Goal: Find specific page/section: Find specific page/section

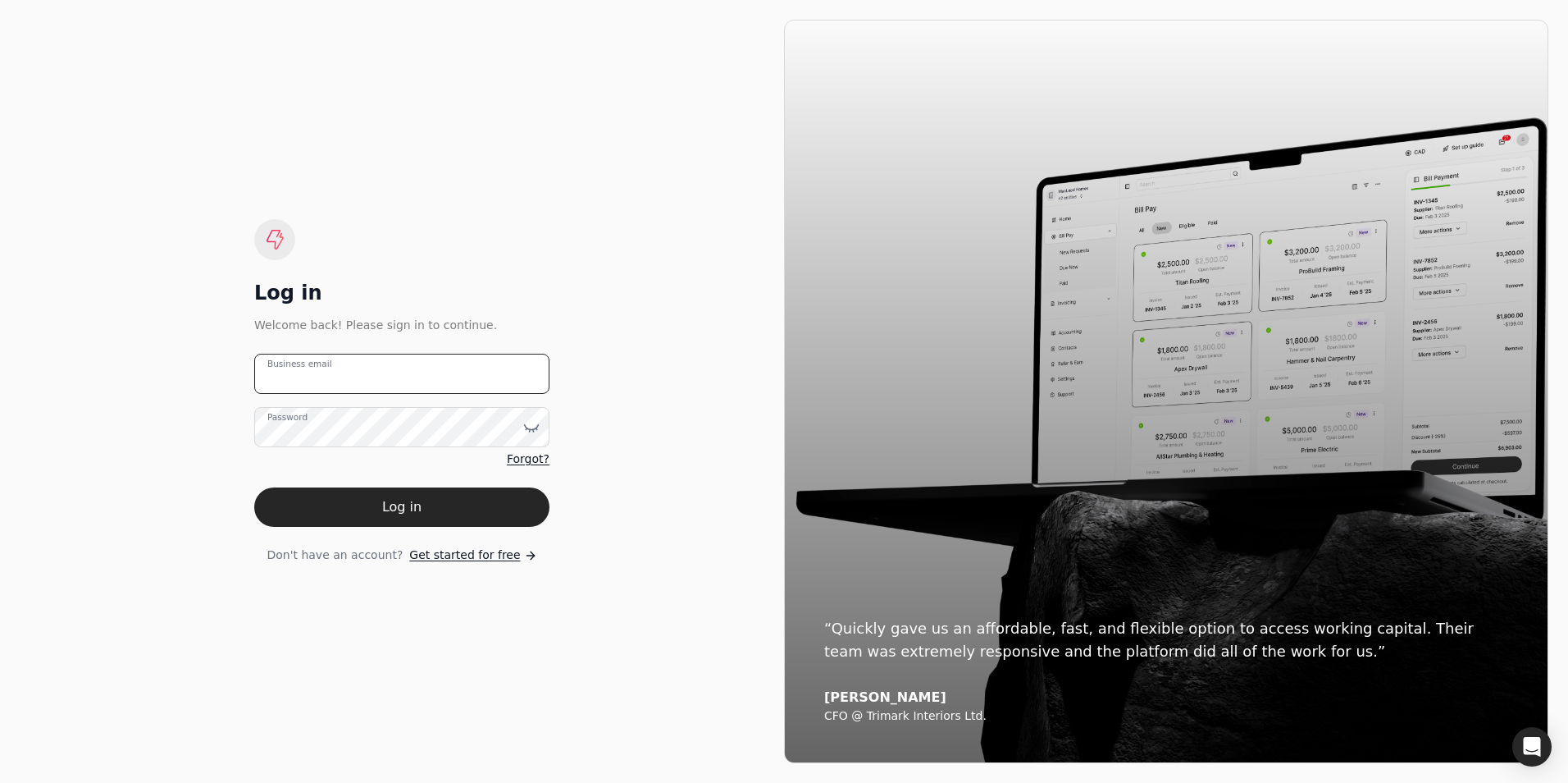
click at [411, 380] on email "Business email" at bounding box center [402, 374] width 295 height 40
type email "[EMAIL_ADDRESS][DOMAIN_NAME]"
click at [254, 487] on button "Log in" at bounding box center [402, 506] width 295 height 39
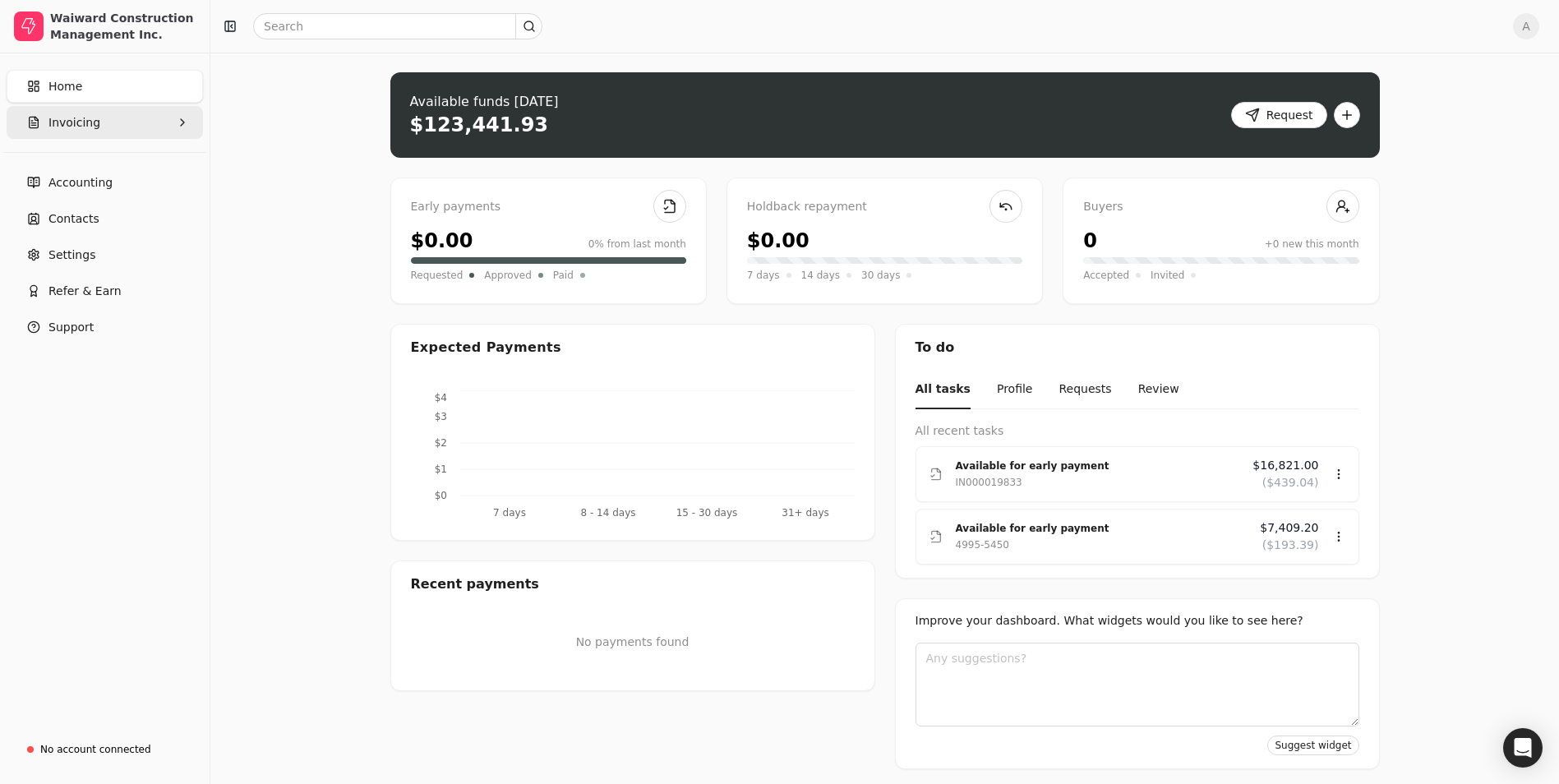
click at [161, 122] on button "Invoicing" at bounding box center [104, 122] width 197 height 33
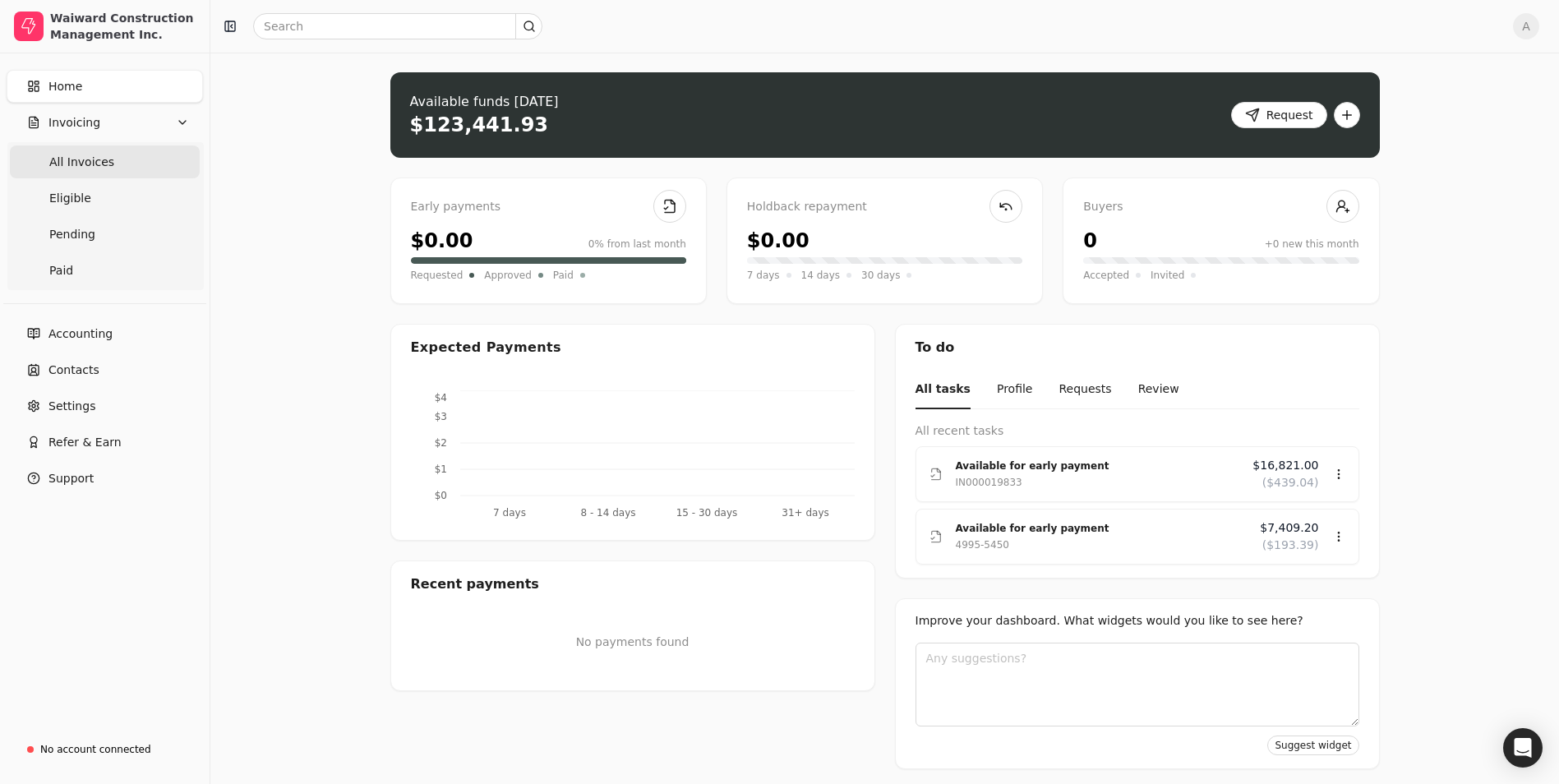
click at [65, 166] on span "All Invoices" at bounding box center [82, 161] width 65 height 17
